Goal: Find specific page/section: Find specific page/section

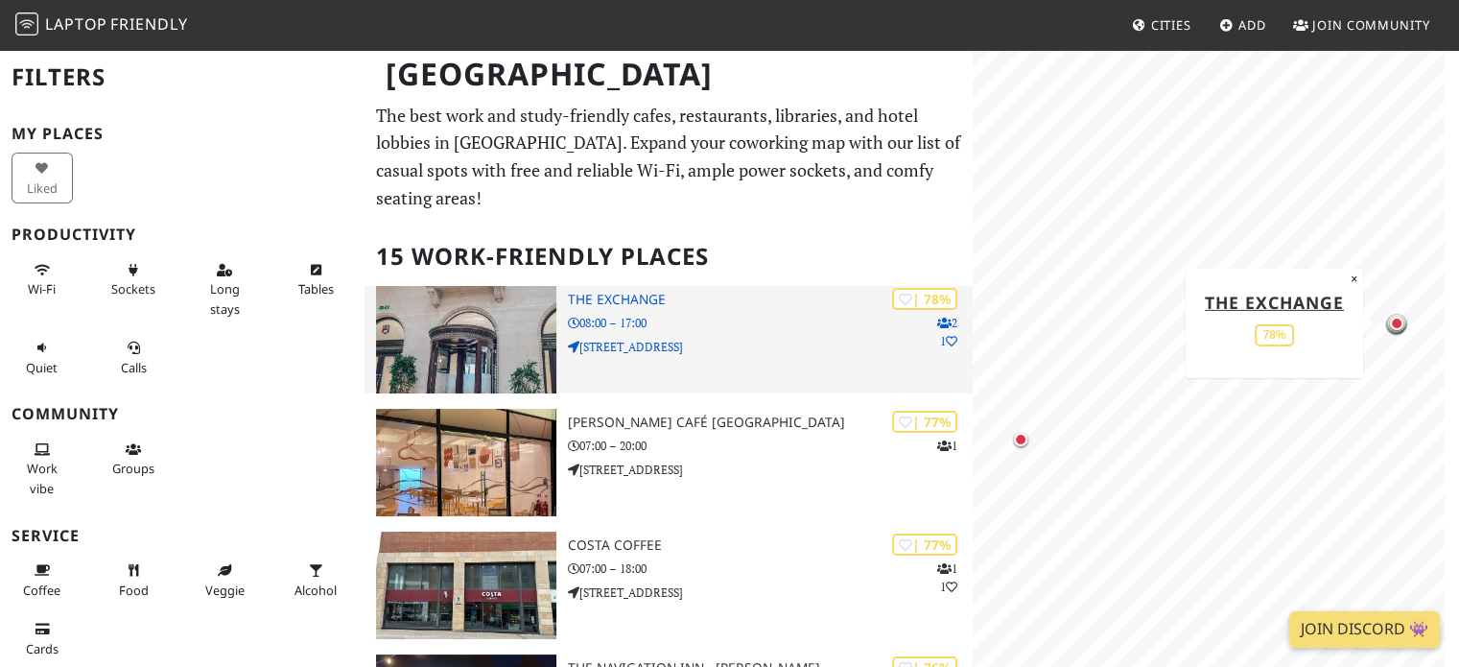
click at [622, 297] on h3 "The Exchange" at bounding box center [771, 300] width 406 height 16
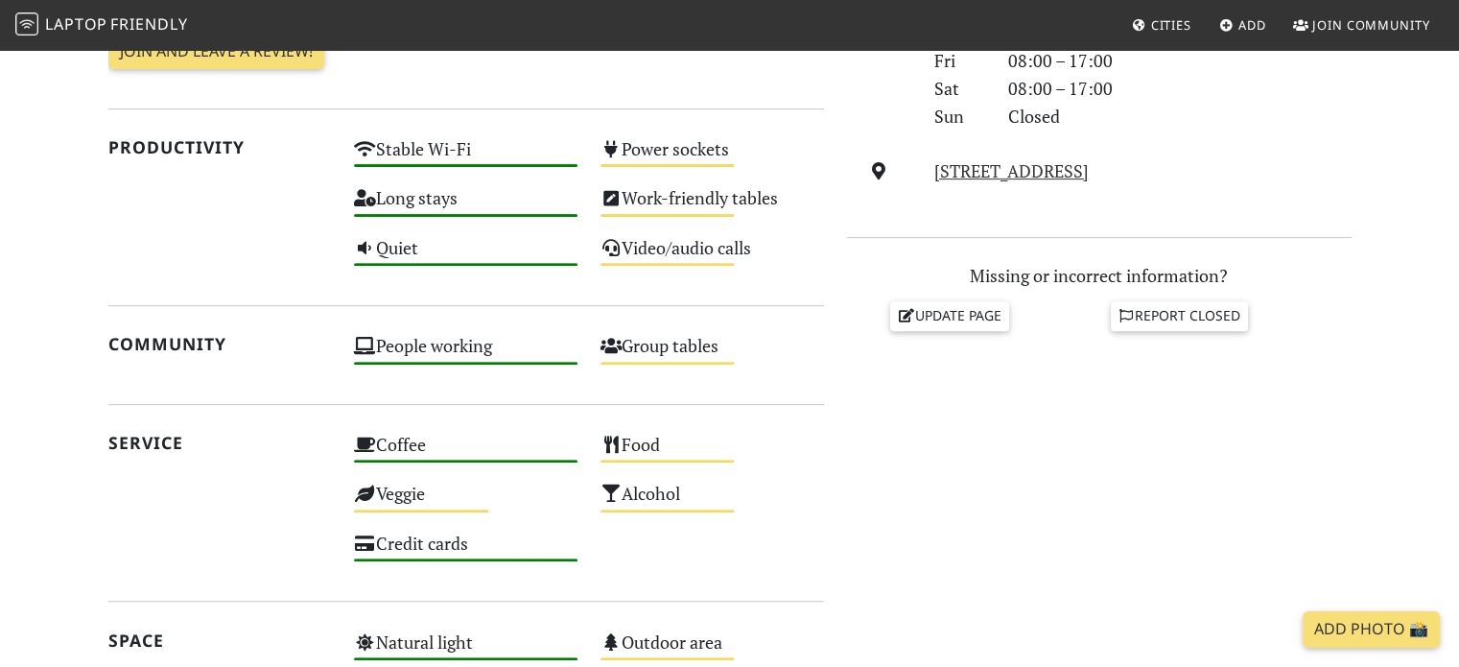
scroll to position [90, 0]
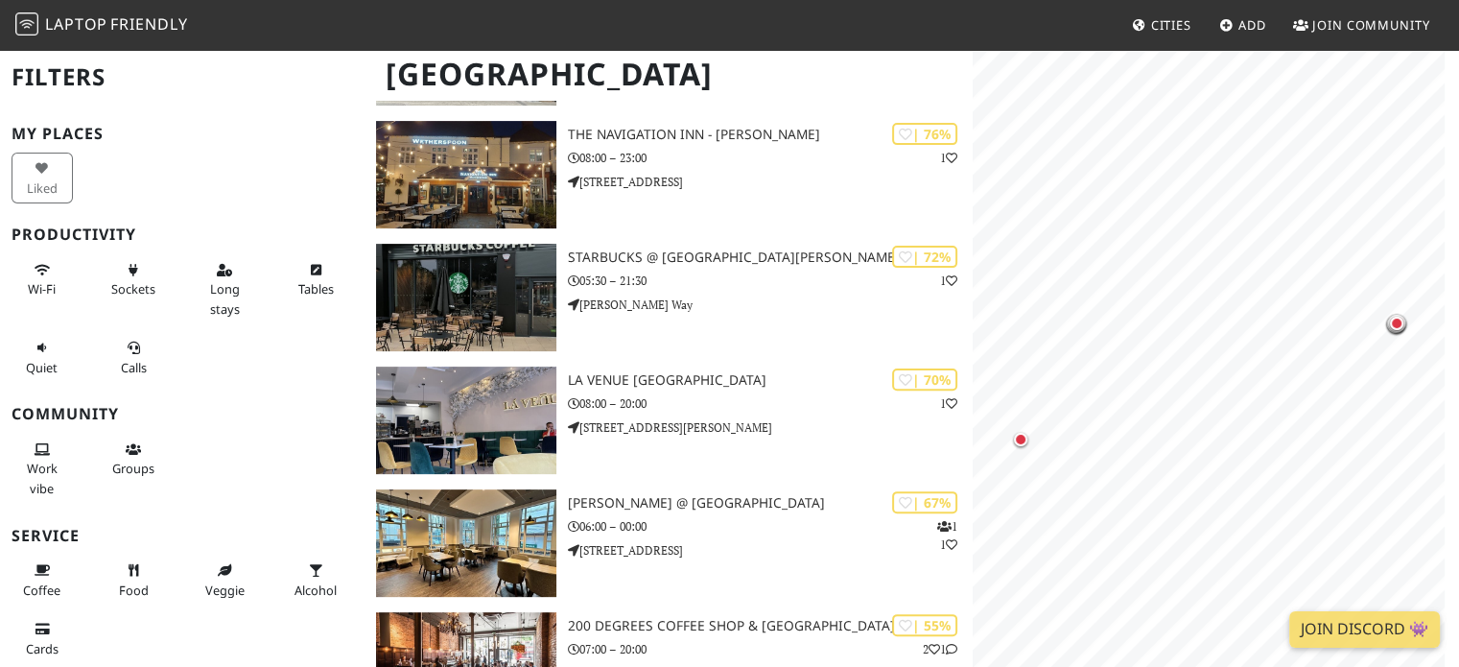
scroll to position [652, 0]
